Goal: Task Accomplishment & Management: Manage account settings

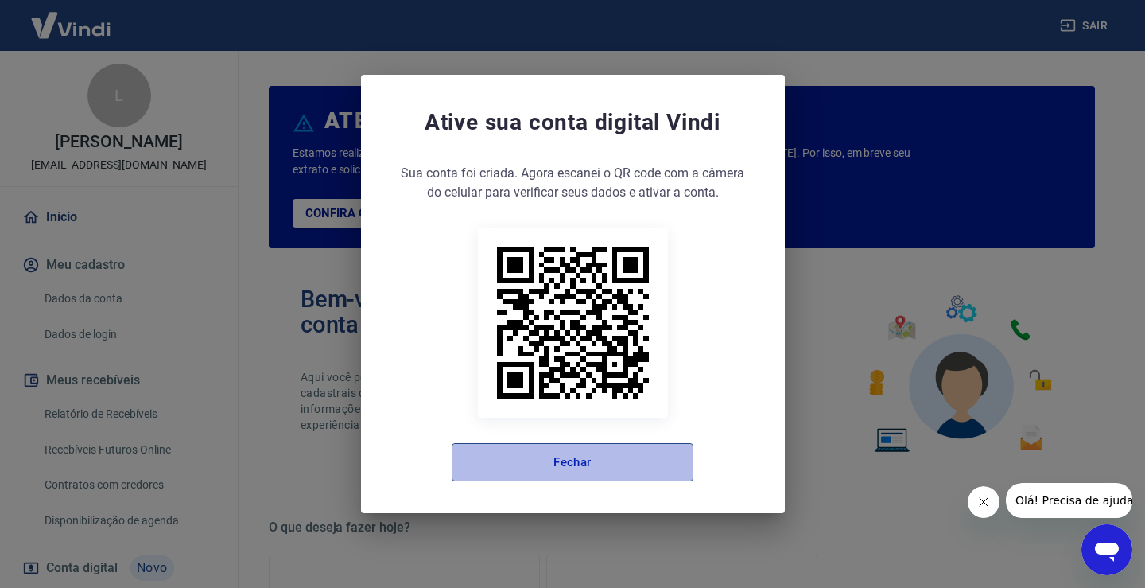
click at [626, 448] on button "Fechar" at bounding box center [573, 462] width 242 height 38
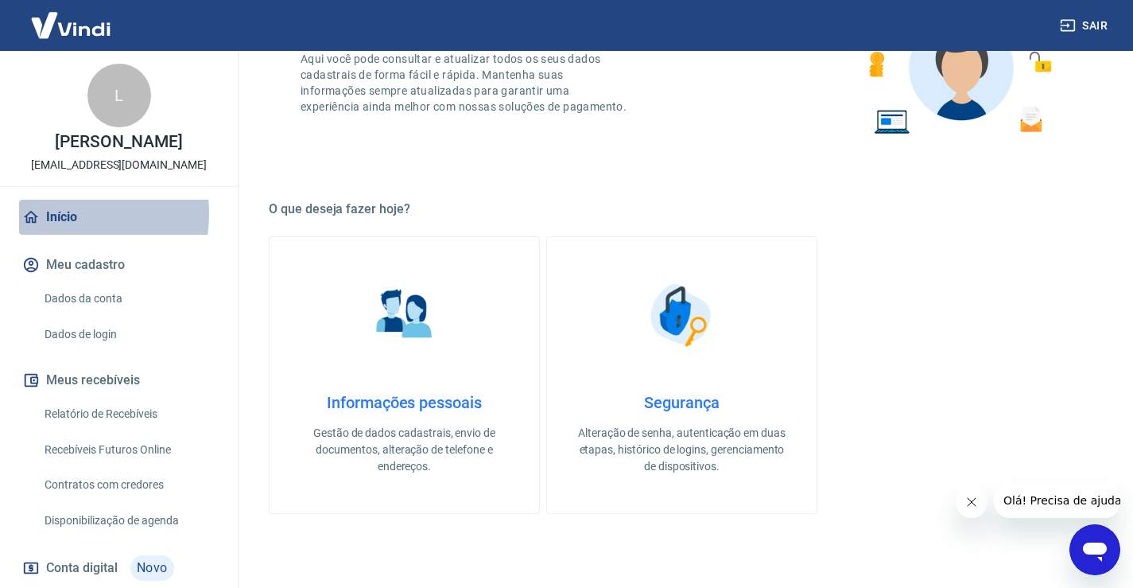
click at [59, 231] on link "Início" at bounding box center [119, 217] width 200 height 35
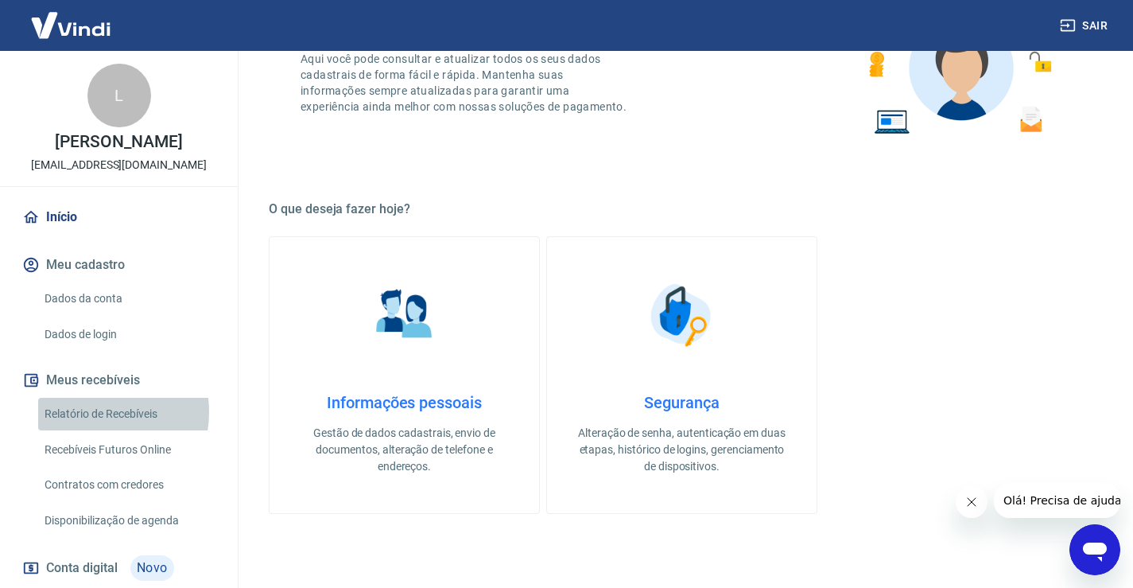
click at [90, 429] on link "Relatório de Recebíveis" at bounding box center [128, 413] width 180 height 33
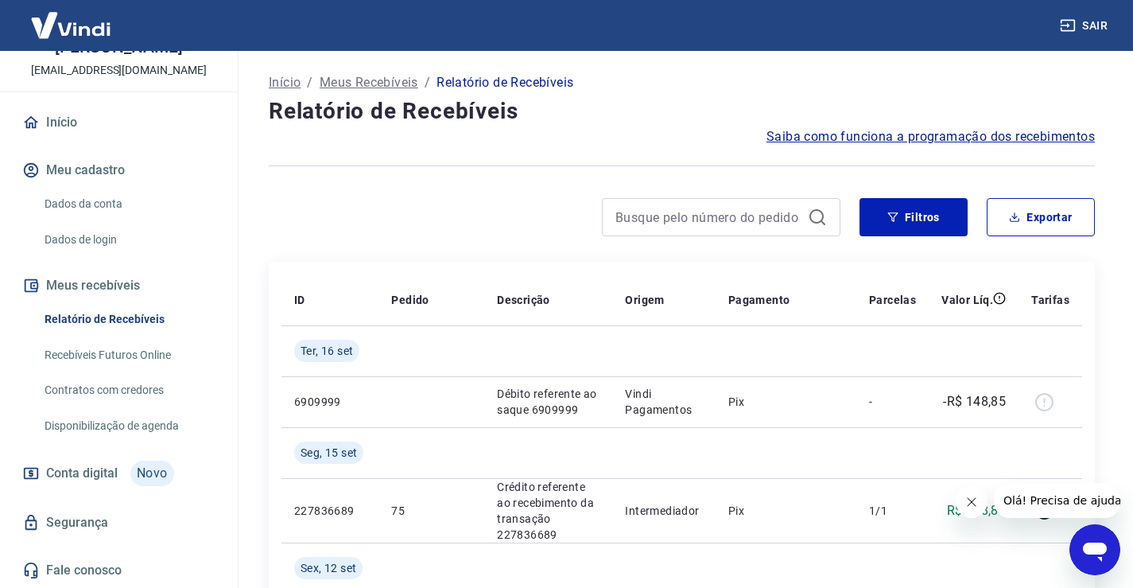
scroll to position [111, 0]
click at [117, 475] on span "Conta digital" at bounding box center [82, 473] width 72 height 22
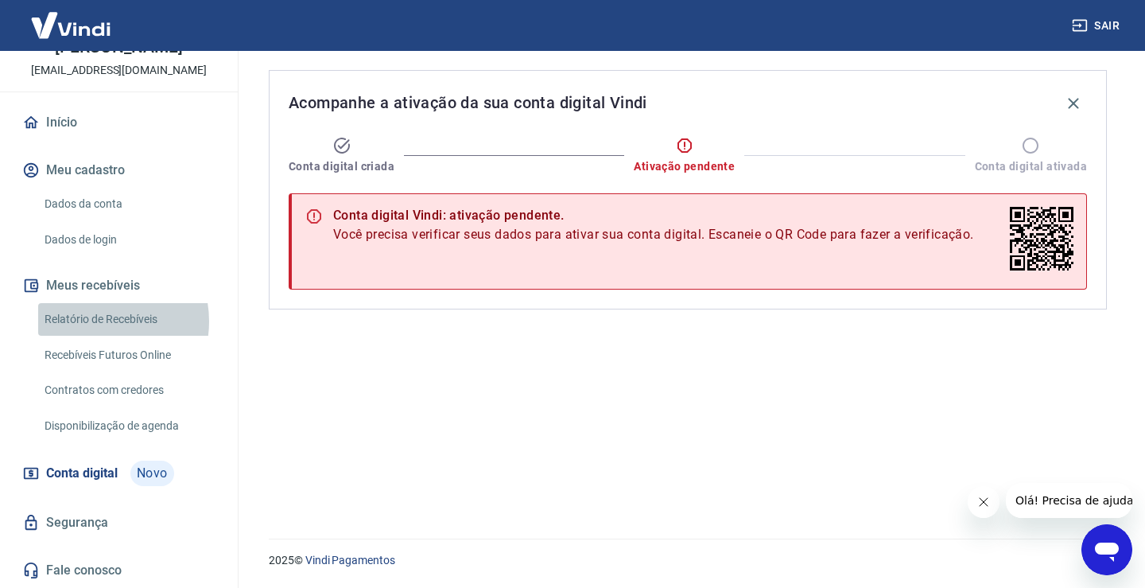
click at [94, 321] on link "Relatório de Recebíveis" at bounding box center [128, 319] width 180 height 33
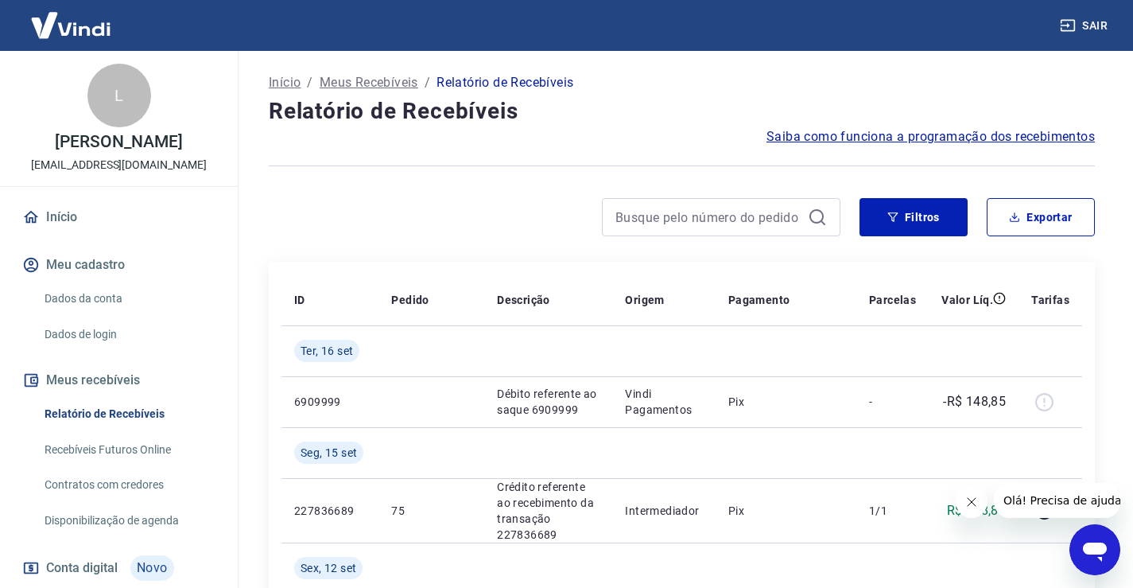
click at [66, 235] on link "Início" at bounding box center [119, 217] width 200 height 35
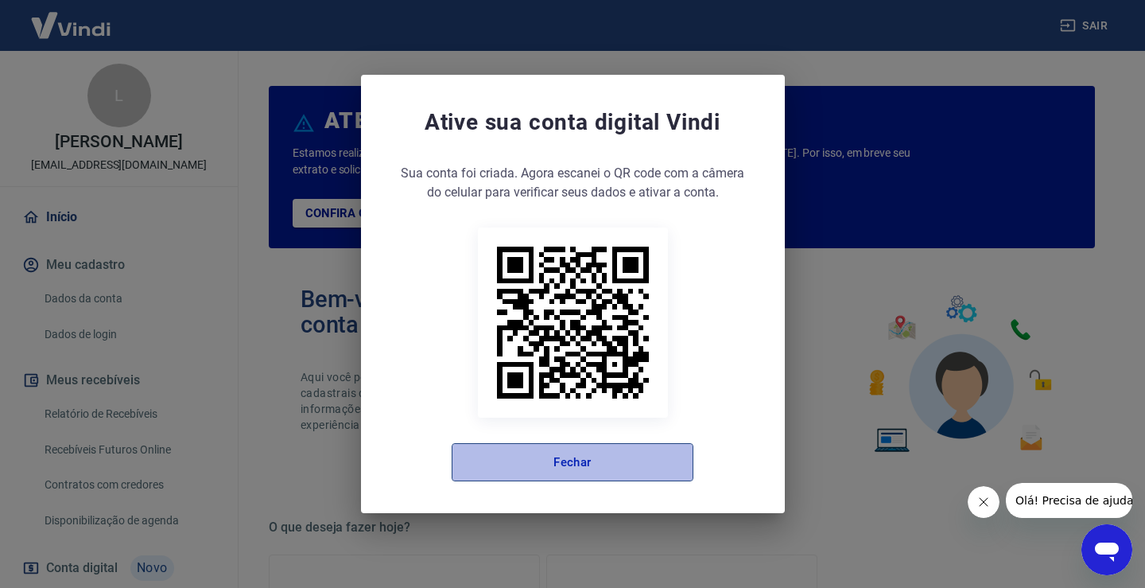
click at [602, 471] on button "Fechar" at bounding box center [573, 462] width 242 height 38
click at [620, 452] on button "Fechar" at bounding box center [573, 462] width 242 height 38
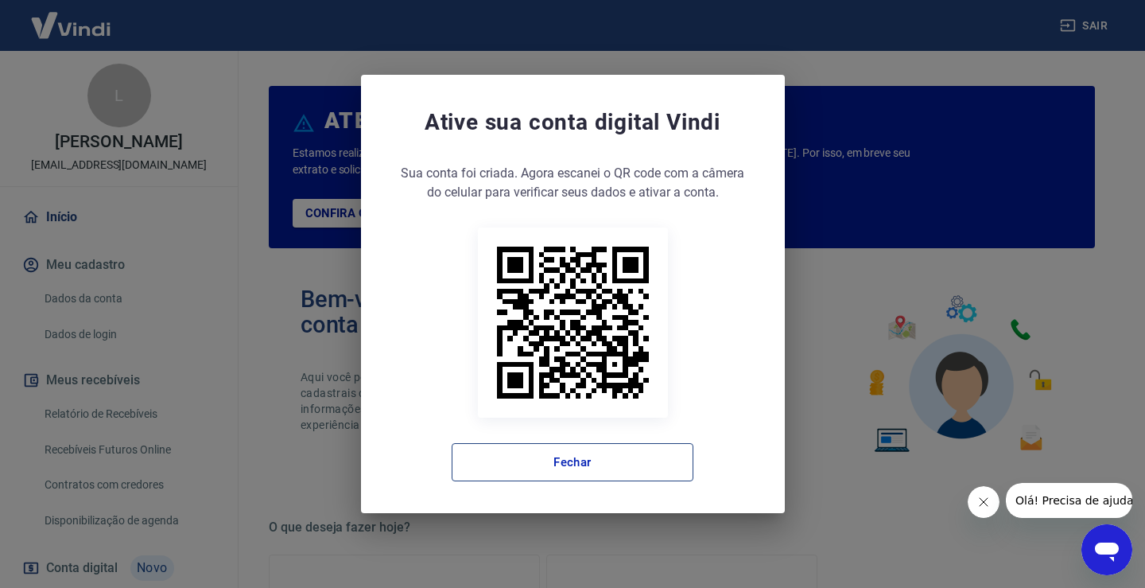
click at [560, 461] on button "Fechar" at bounding box center [573, 462] width 242 height 38
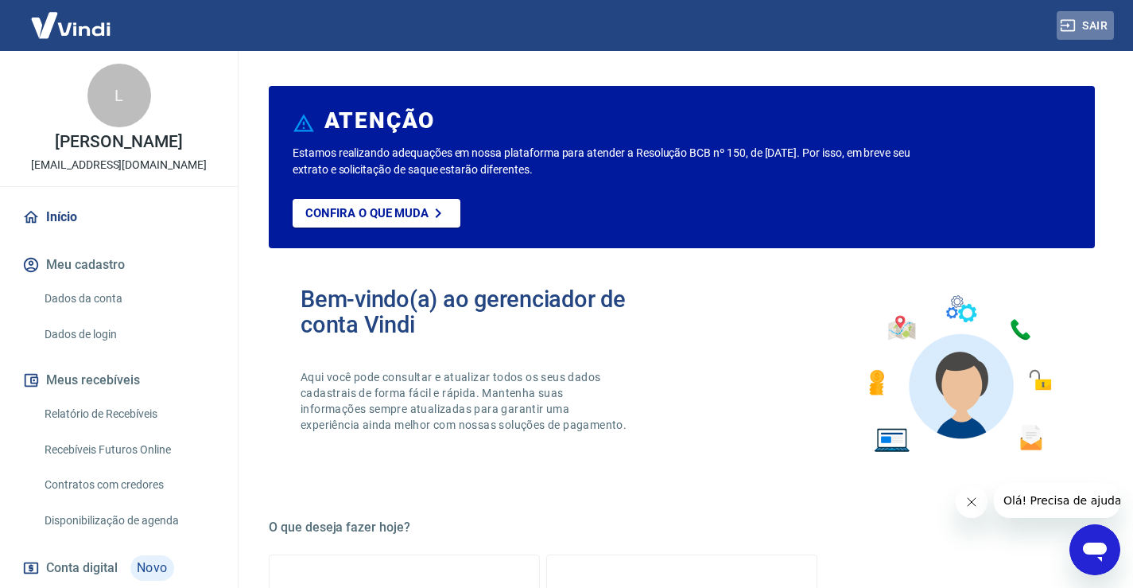
click at [1087, 18] on button "Sair" at bounding box center [1085, 25] width 57 height 29
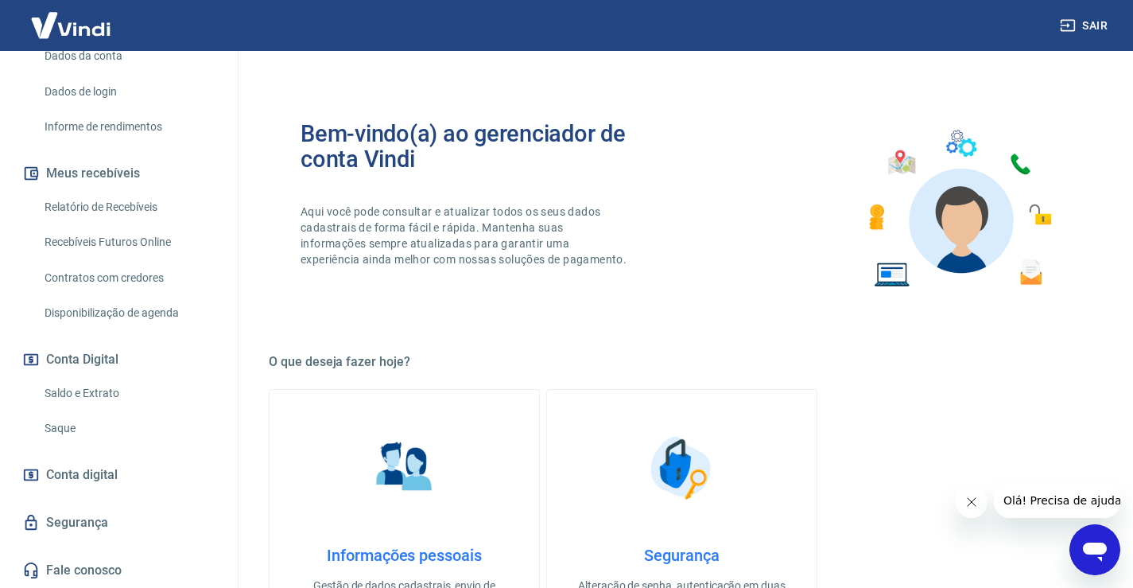
scroll to position [259, 0]
click at [102, 396] on link "Saldo e Extrato" at bounding box center [128, 393] width 180 height 33
